Goal: Task Accomplishment & Management: Manage account settings

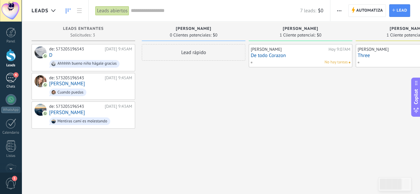
click at [8, 77] on div "4" at bounding box center [11, 78] width 11 height 10
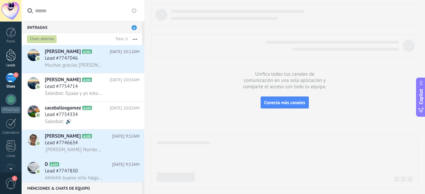
click at [10, 55] on div at bounding box center [11, 55] width 10 height 12
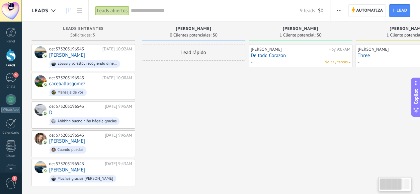
drag, startPoint x: 262, startPoint y: 100, endPoint x: 279, endPoint y: 129, distance: 33.9
click at [279, 129] on div "[PERSON_NAME][DATE] 9:07AM De todo Corazon No hay tareas" at bounding box center [301, 115] width 104 height 142
click at [117, 55] on div "de: 573205196543 [DATE] 10:02AM [PERSON_NAME] Epaaa y yo estoy recogiendo diner…" at bounding box center [90, 57] width 83 height 23
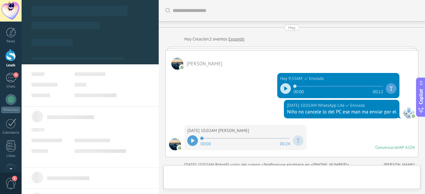
scroll to position [185, 0]
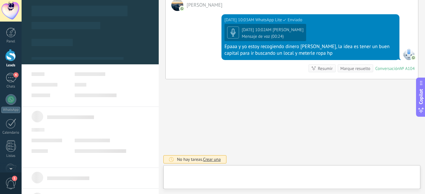
type textarea "**********"
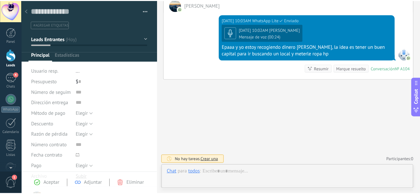
scroll to position [10, 0]
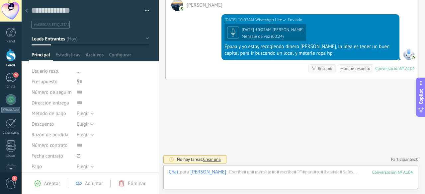
drag, startPoint x: 11, startPoint y: 57, endPoint x: 75, endPoint y: 80, distance: 68.0
click at [11, 57] on div at bounding box center [11, 55] width 10 height 12
